Goal: Task Accomplishment & Management: Manage account settings

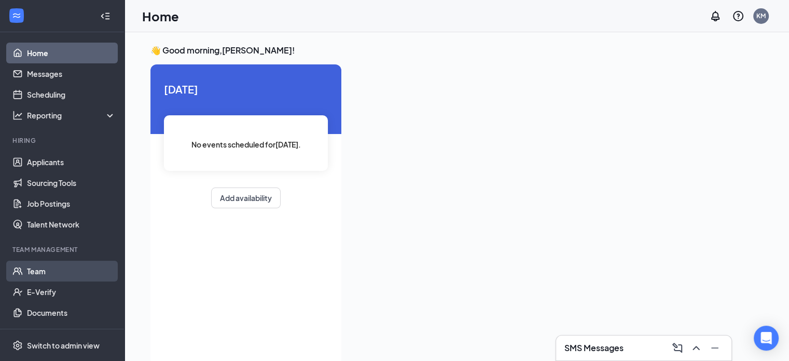
click at [40, 268] on link "Team" at bounding box center [71, 270] width 89 height 21
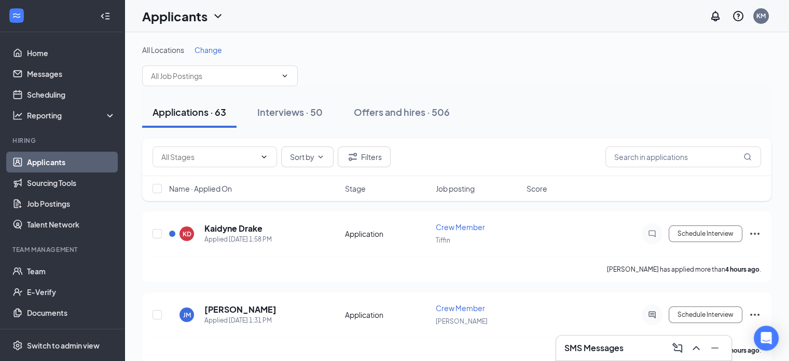
click at [212, 47] on span "Change" at bounding box center [208, 49] width 27 height 9
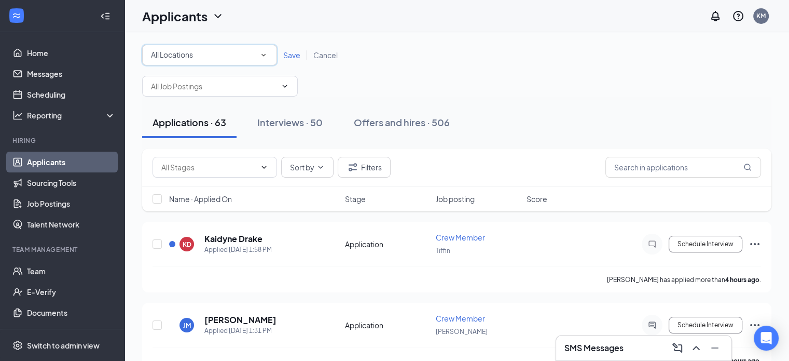
click at [222, 51] on div "All Locations" at bounding box center [209, 55] width 117 height 12
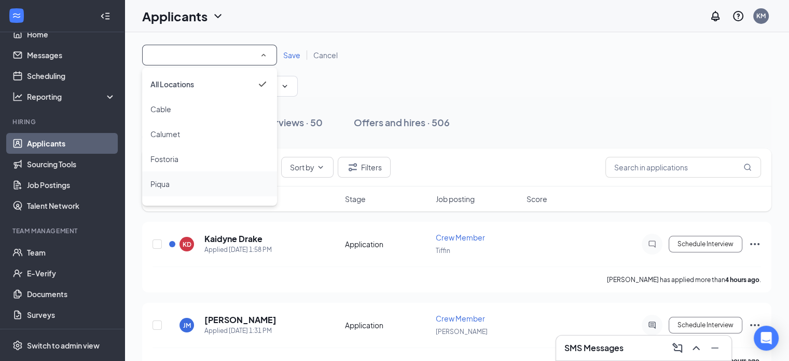
scroll to position [69, 0]
click at [159, 188] on span "Troy" at bounding box center [179, 189] width 59 height 9
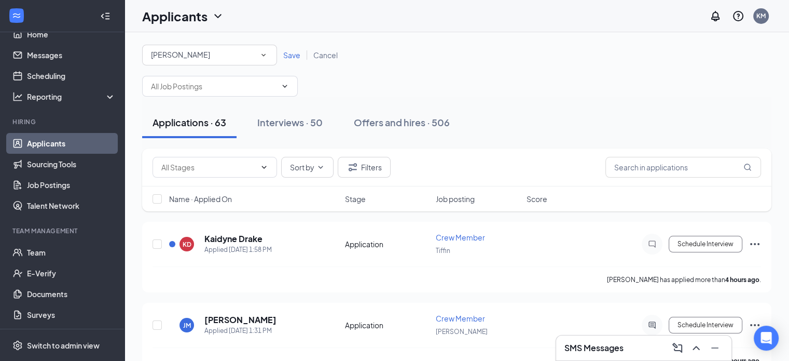
click at [288, 52] on span "Save" at bounding box center [291, 54] width 17 height 9
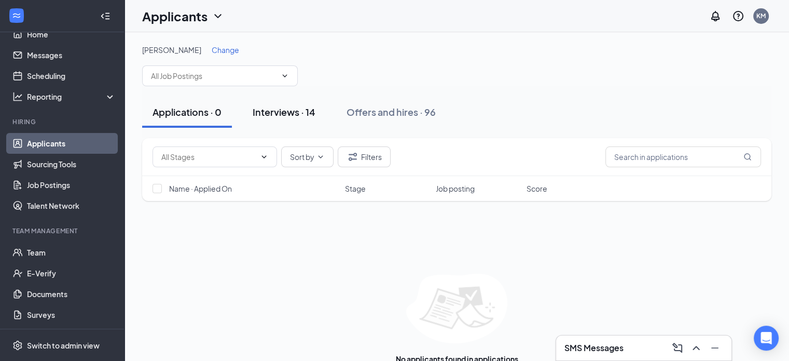
click at [281, 105] on div "Interviews · 14" at bounding box center [284, 111] width 63 height 13
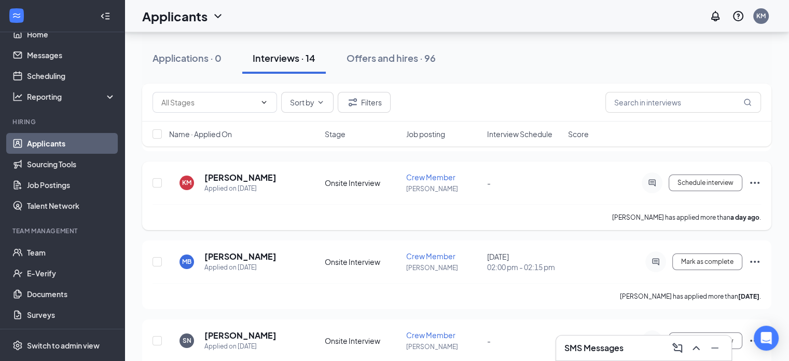
scroll to position [207, 0]
